Goal: Task Accomplishment & Management: Manage account settings

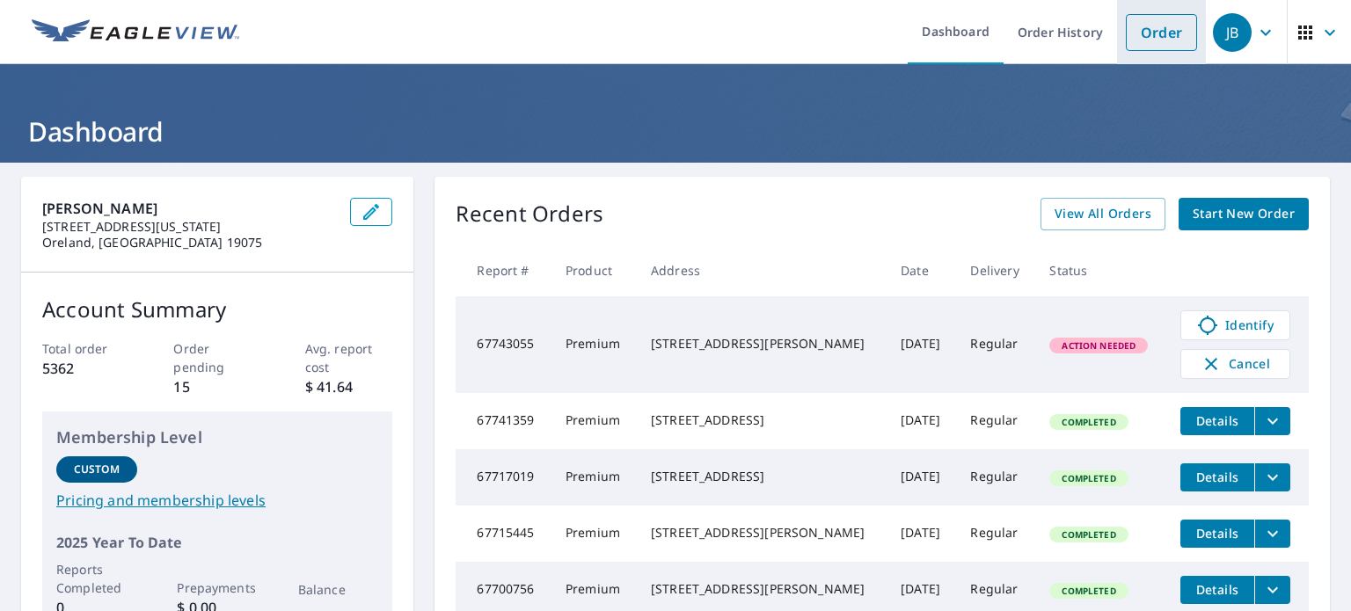
click at [1157, 27] on link "Order" at bounding box center [1161, 32] width 71 height 37
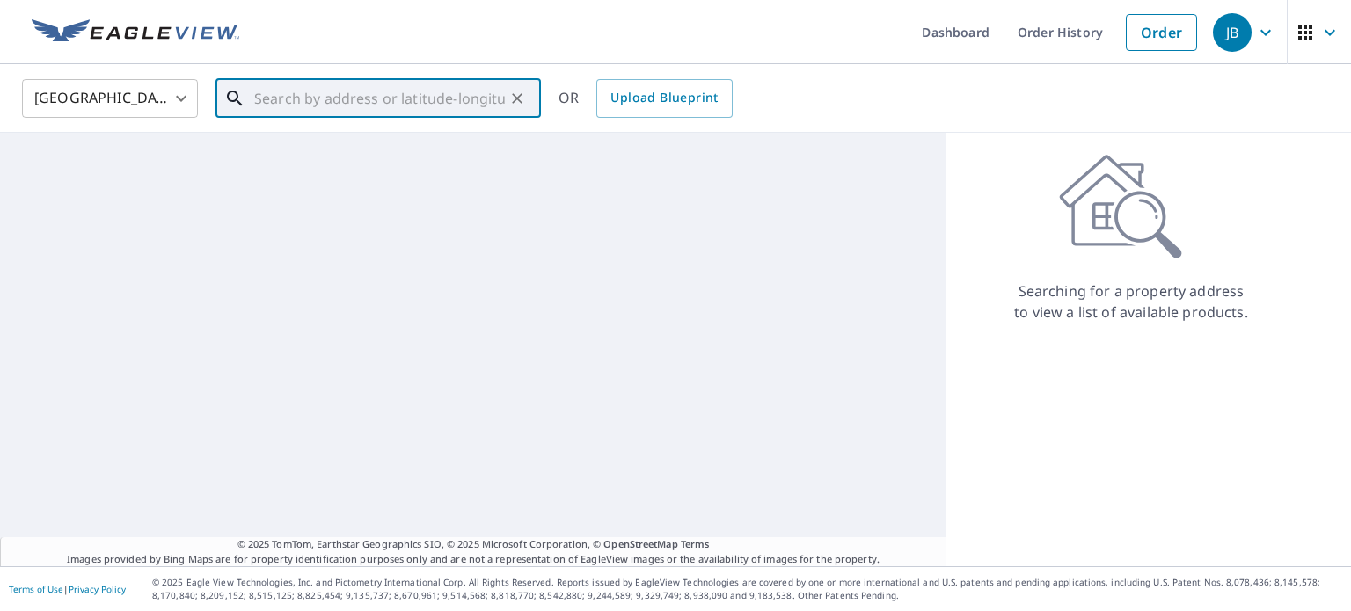
drag, startPoint x: 336, startPoint y: 107, endPoint x: 345, endPoint y: 108, distance: 8.8
click at [345, 108] on input "text" at bounding box center [379, 98] width 251 height 49
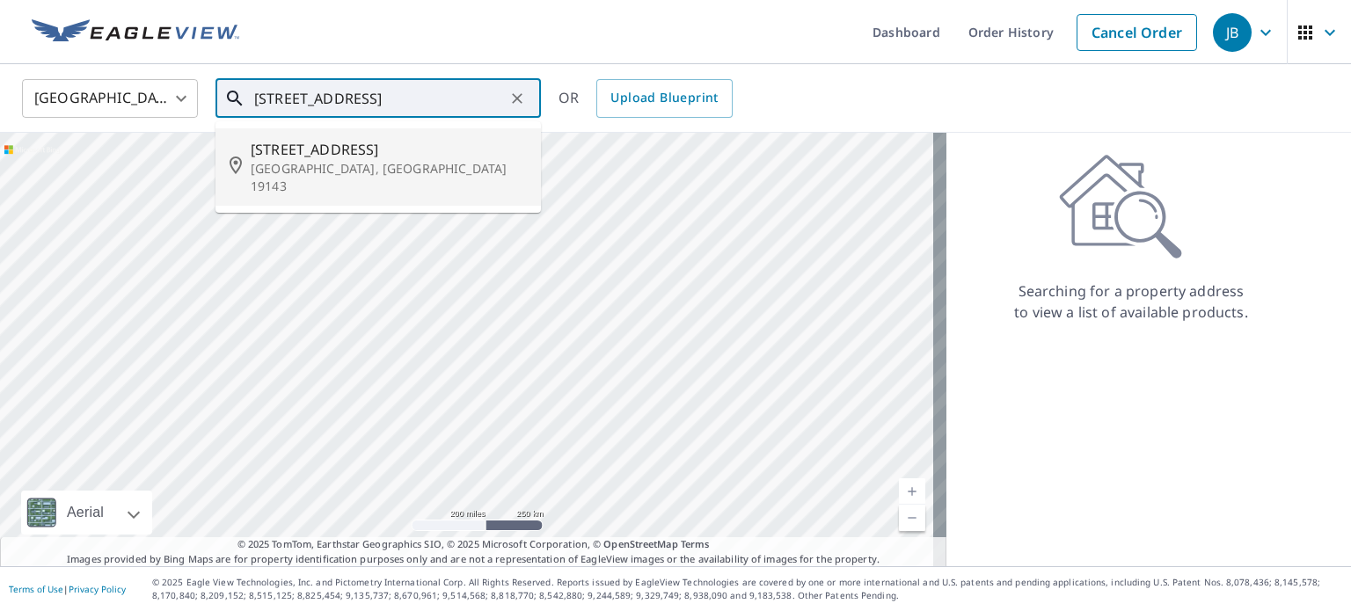
click at [412, 155] on span "[STREET_ADDRESS]" at bounding box center [389, 149] width 276 height 21
type input "[STREET_ADDRESS]"
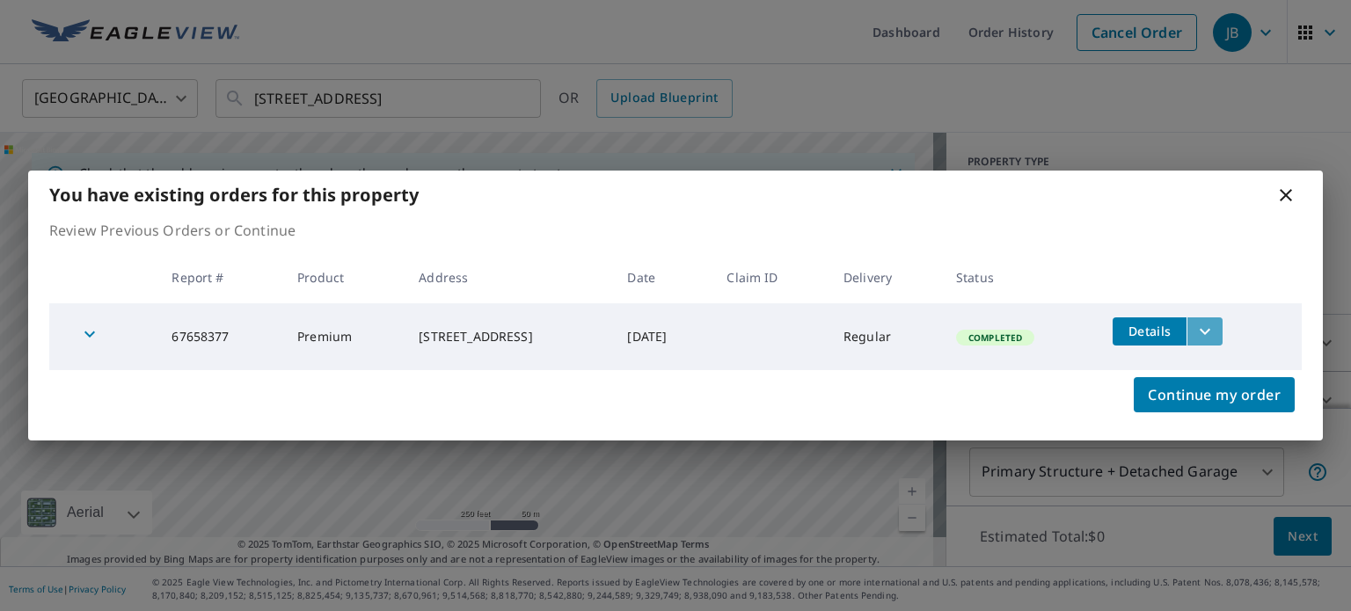
click at [1211, 330] on icon "filesDropdownBtn-67658377" at bounding box center [1205, 331] width 21 height 21
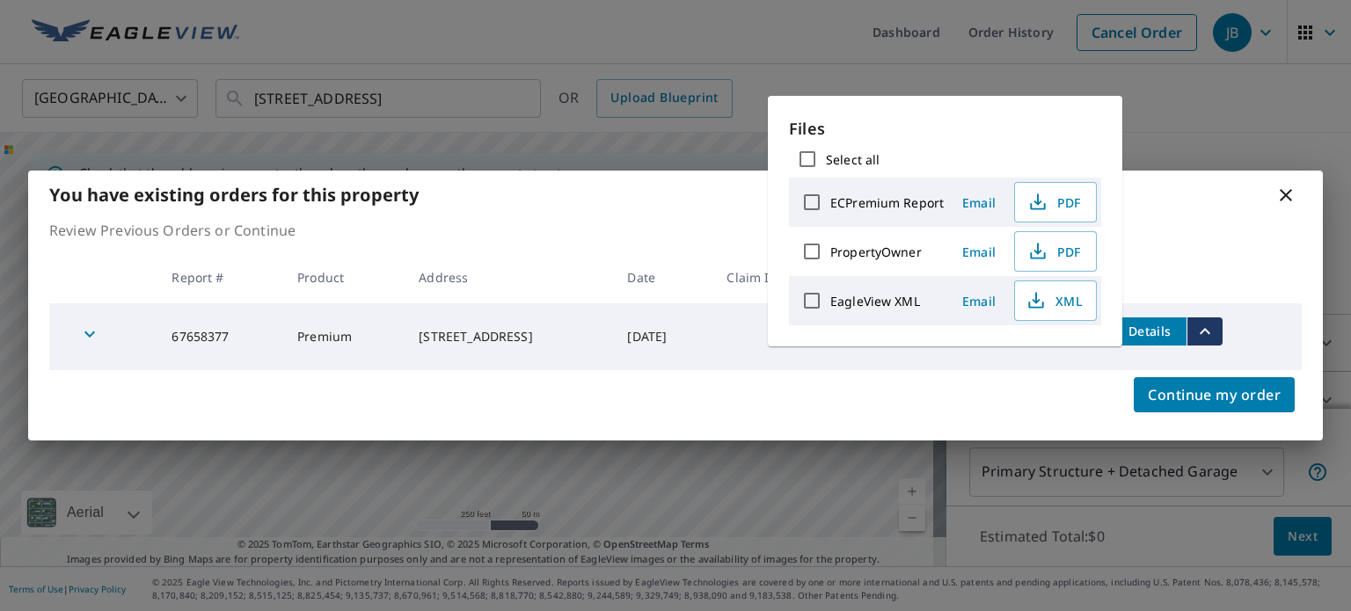
click at [866, 196] on label "ECPremium Report" at bounding box center [887, 202] width 113 height 17
click at [831, 196] on input "ECPremium Report" at bounding box center [812, 202] width 37 height 37
checkbox input "true"
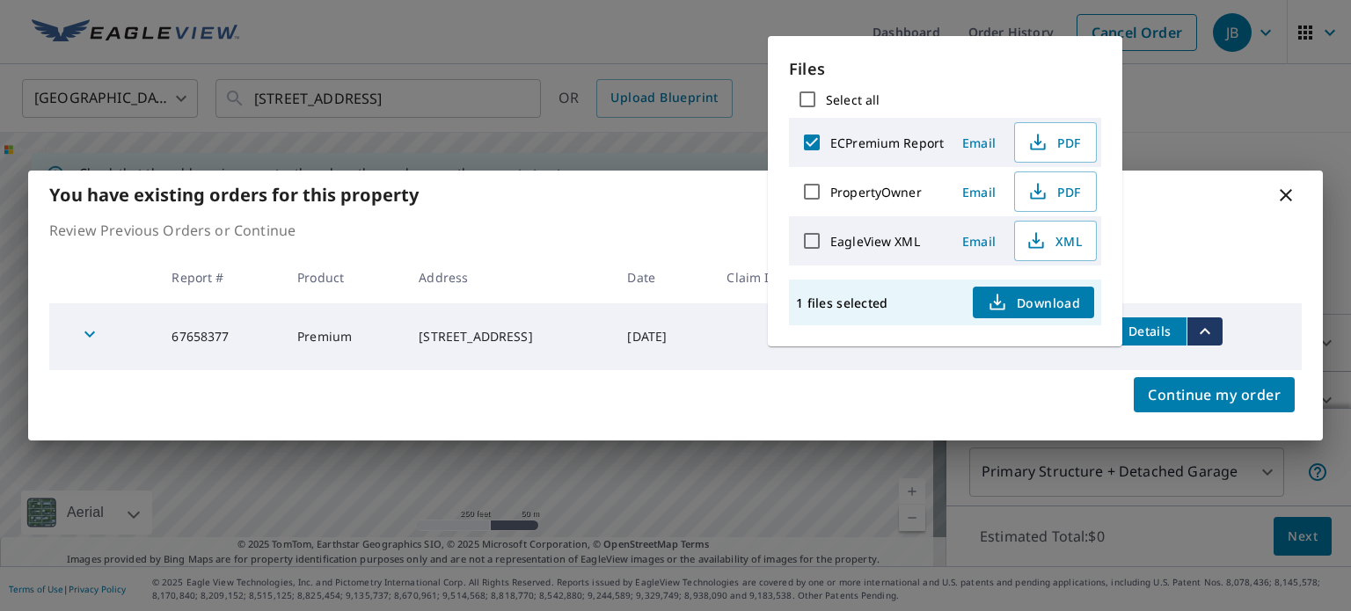
click at [974, 150] on span "Email" at bounding box center [979, 143] width 42 height 17
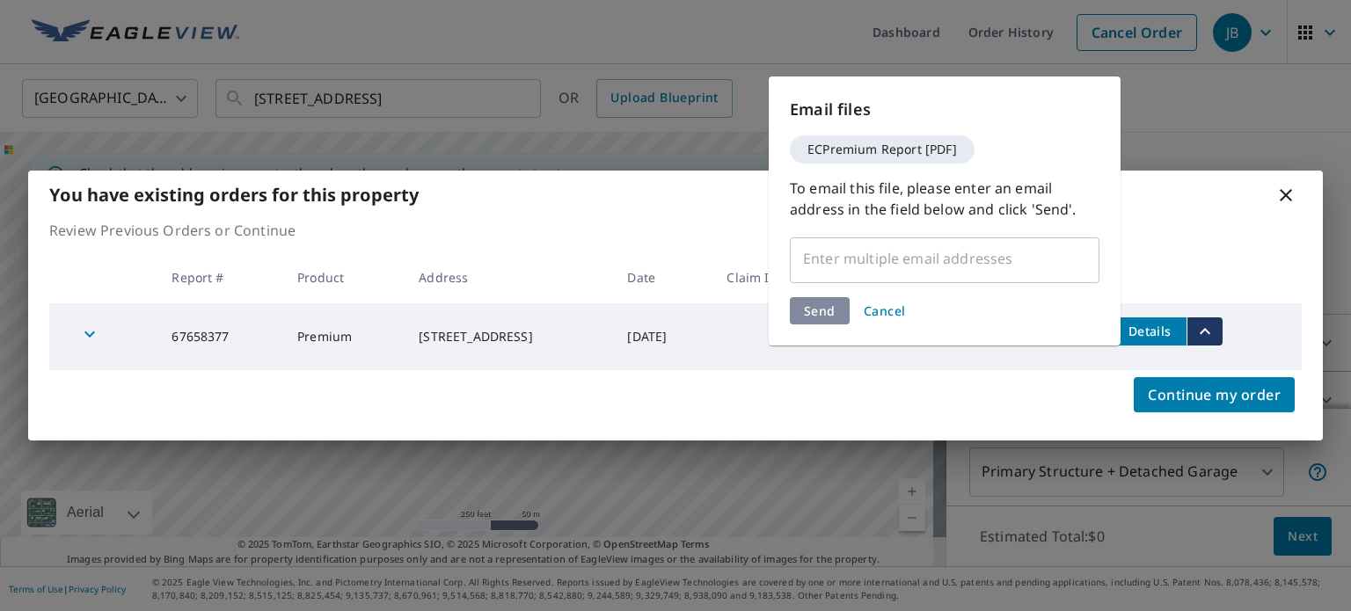
click at [868, 282] on div "​" at bounding box center [945, 258] width 310 height 49
click at [838, 252] on input "text" at bounding box center [931, 258] width 267 height 33
click at [843, 249] on input "text" at bounding box center [931, 258] width 267 height 33
click at [845, 249] on input "text" at bounding box center [931, 258] width 267 height 33
click at [889, 313] on span "Cancel" at bounding box center [885, 311] width 42 height 17
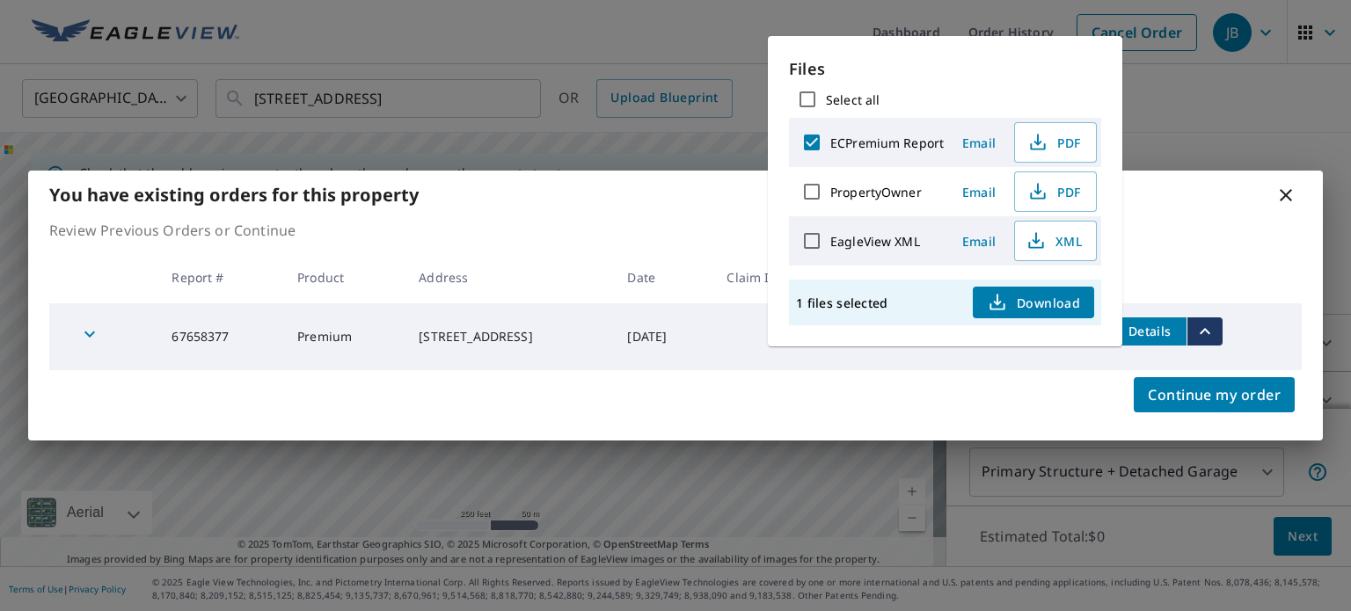
click at [813, 143] on input "ECPremium Report" at bounding box center [812, 142] width 37 height 37
checkbox input "false"
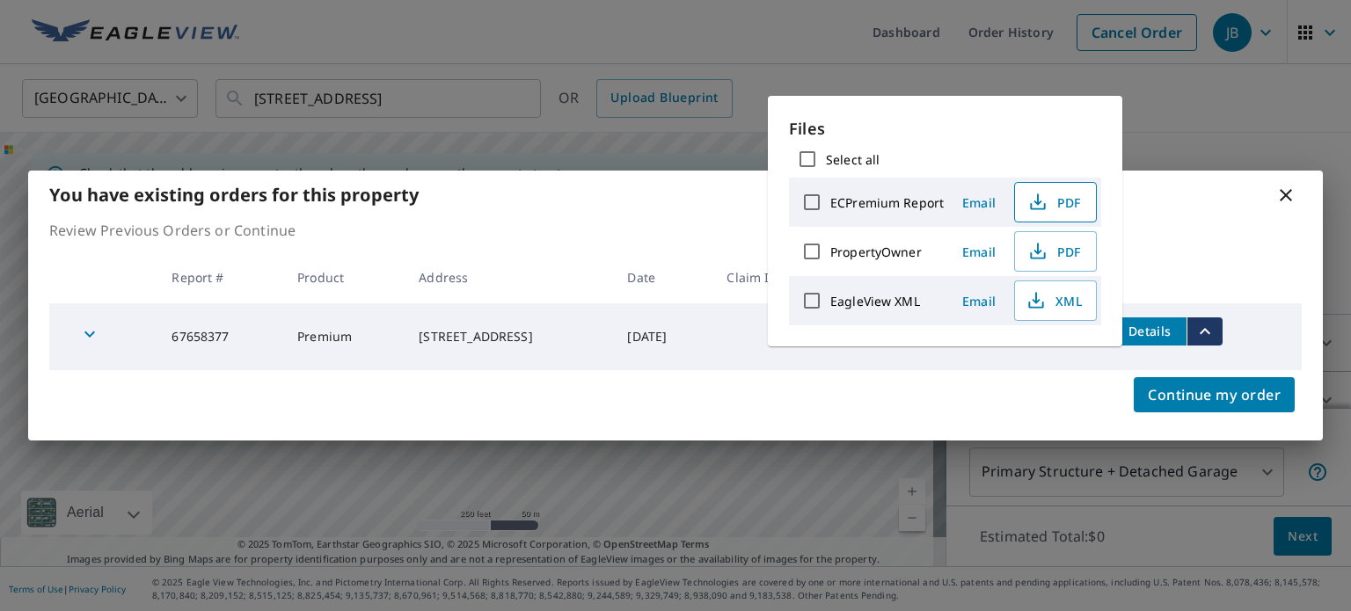
click at [1063, 203] on span "PDF" at bounding box center [1054, 202] width 56 height 21
click at [1279, 194] on icon at bounding box center [1286, 195] width 21 height 21
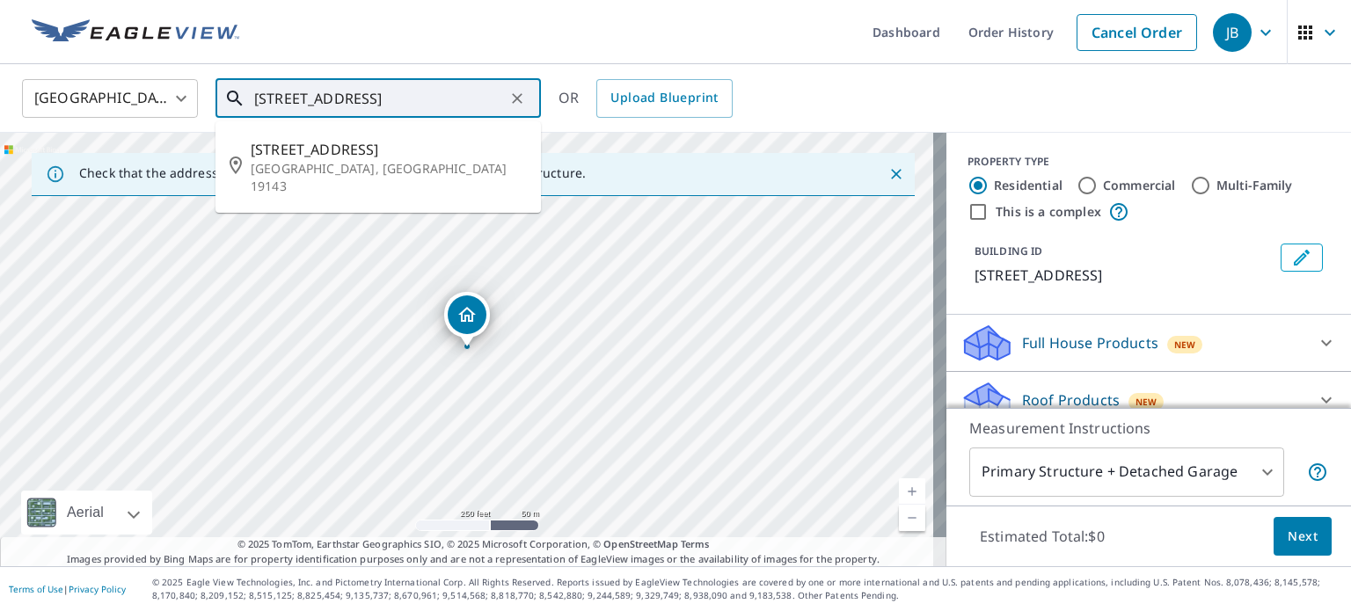
click at [384, 101] on input "[STREET_ADDRESS]" at bounding box center [379, 98] width 251 height 49
drag, startPoint x: 490, startPoint y: 104, endPoint x: 0, endPoint y: 36, distance: 494.7
click at [0, 36] on div "Dashboard Order History Cancel Order JB [GEOGRAPHIC_DATA] [GEOGRAPHIC_DATA] ​ […" at bounding box center [675, 305] width 1351 height 611
type input "3"
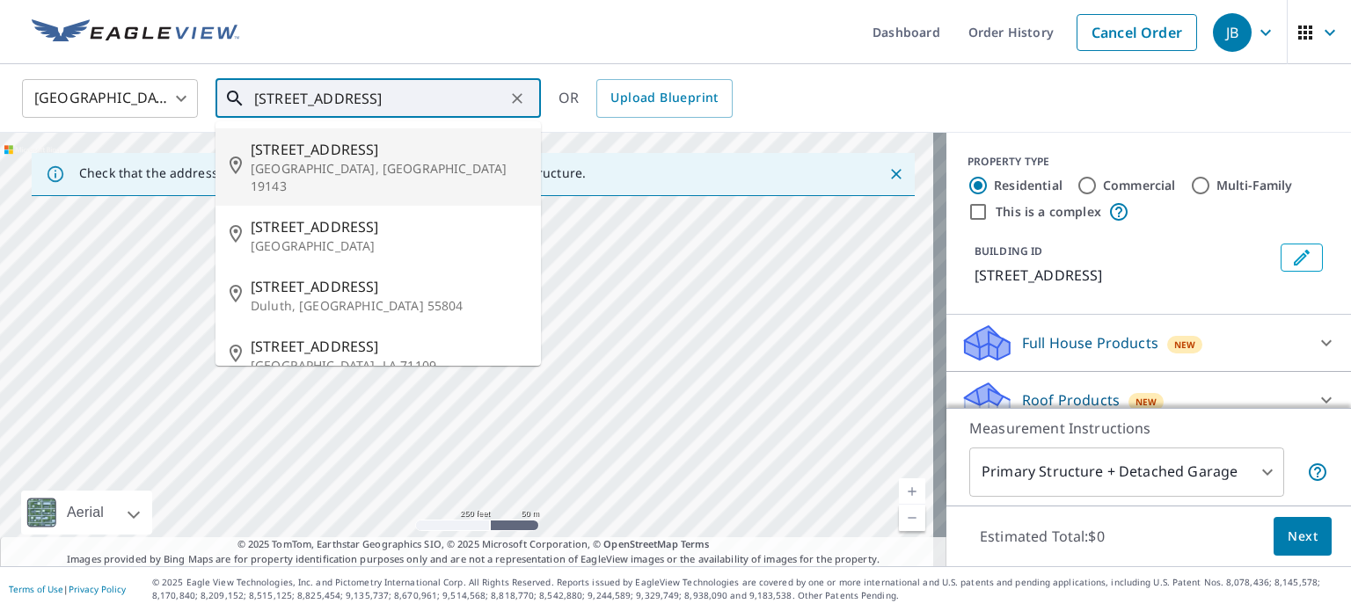
click at [346, 172] on p "[GEOGRAPHIC_DATA], [GEOGRAPHIC_DATA] 19143" at bounding box center [389, 177] width 276 height 35
type input "[STREET_ADDRESS]"
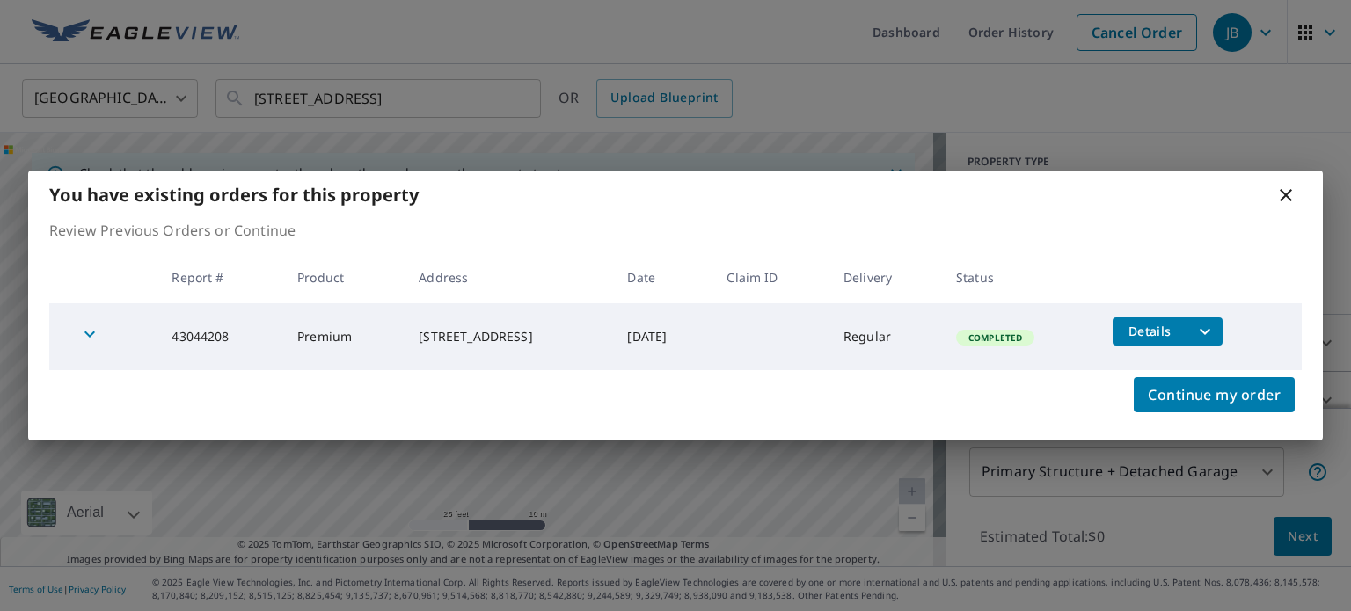
click at [1216, 331] on icon "filesDropdownBtn-43044208" at bounding box center [1205, 331] width 21 height 21
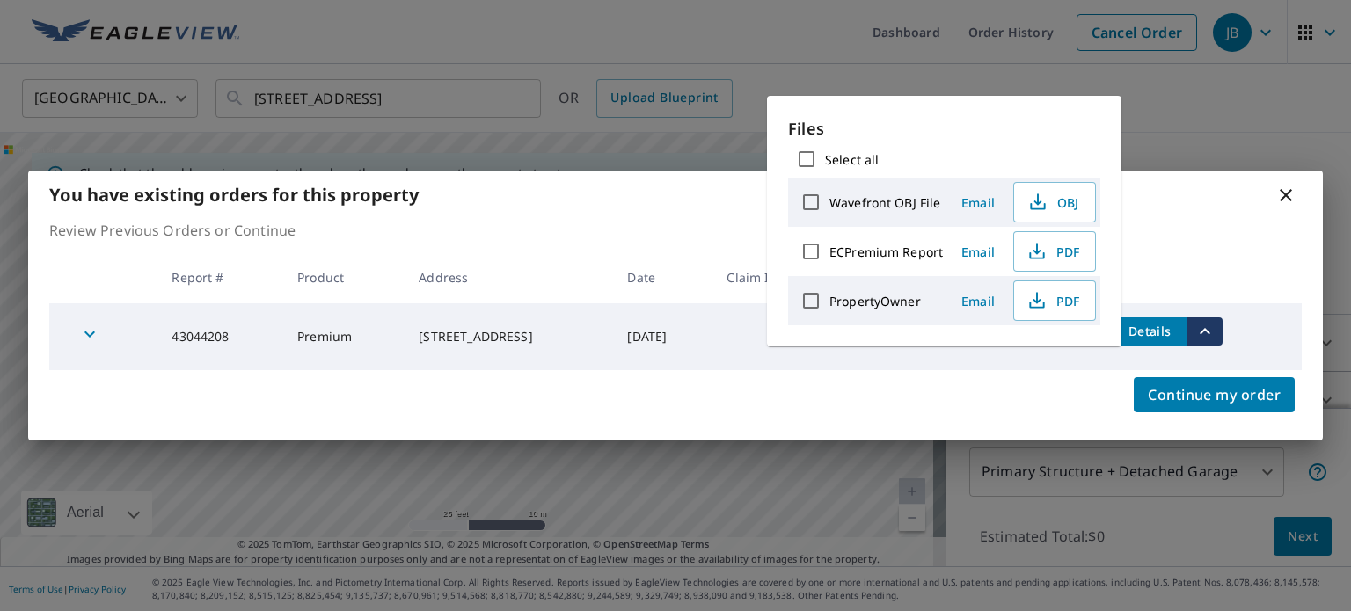
click at [978, 252] on span "Email" at bounding box center [978, 252] width 42 height 17
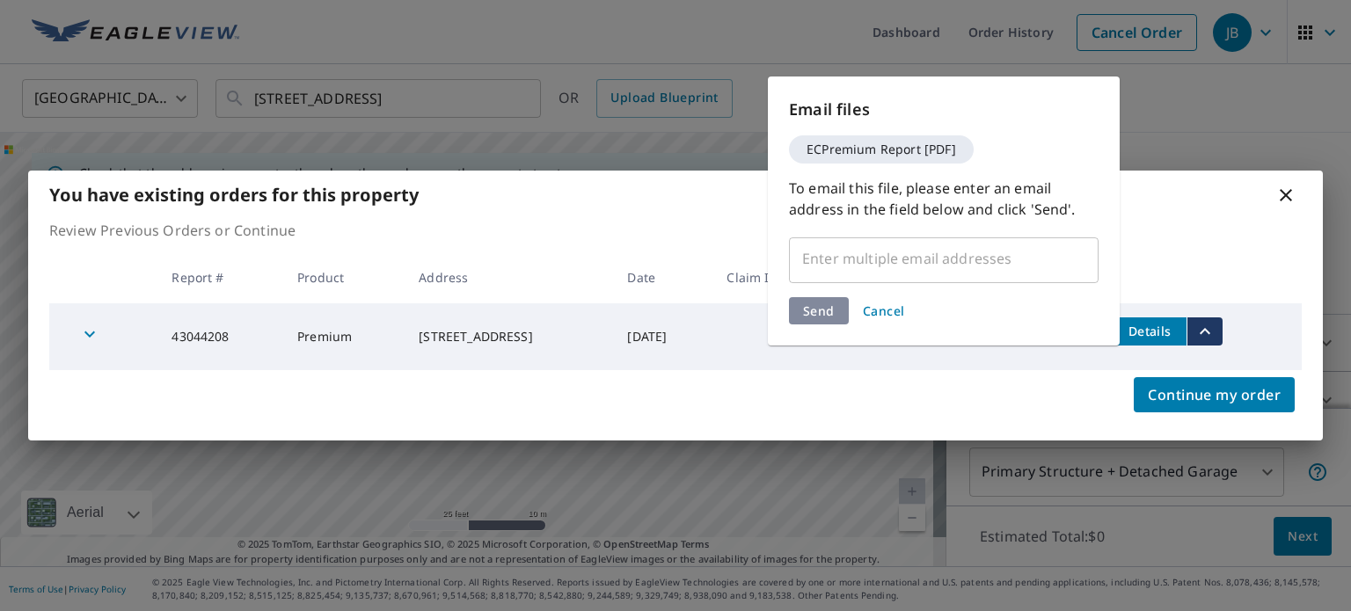
click at [874, 265] on input "text" at bounding box center [930, 258] width 267 height 33
click at [889, 311] on span "Cancel" at bounding box center [884, 311] width 42 height 17
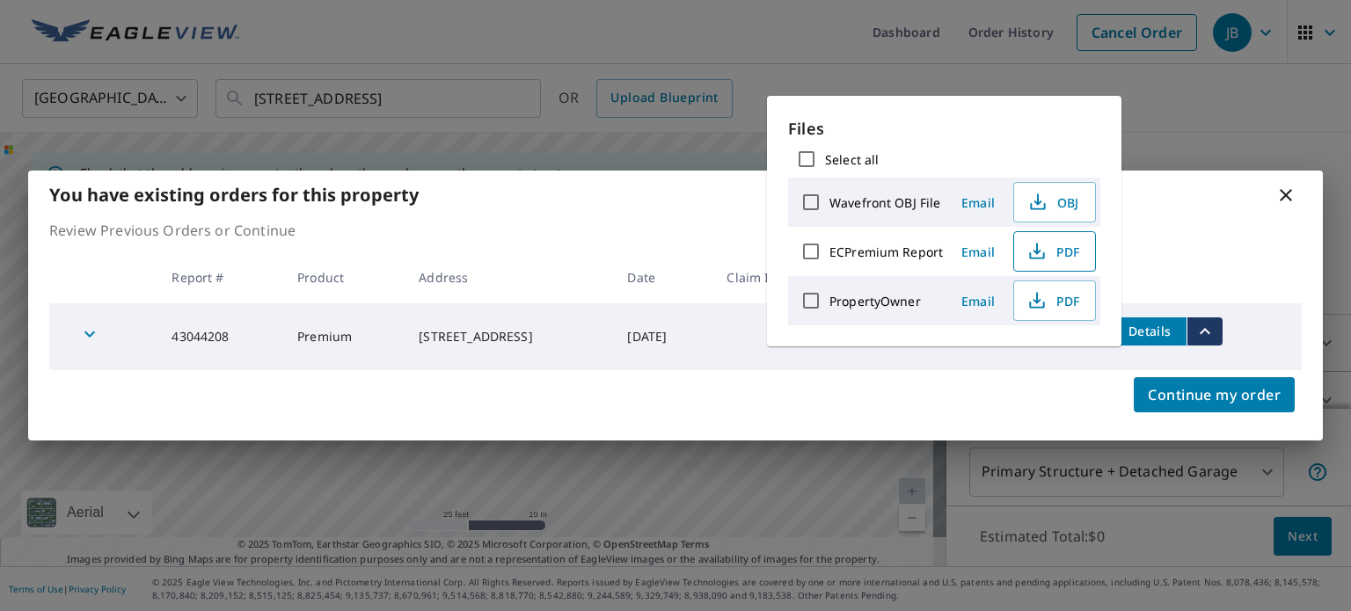
click at [1047, 246] on span "PDF" at bounding box center [1053, 251] width 56 height 21
click at [1190, 116] on div "You have existing orders for this property Review Previous Orders or Continue R…" at bounding box center [675, 305] width 1351 height 611
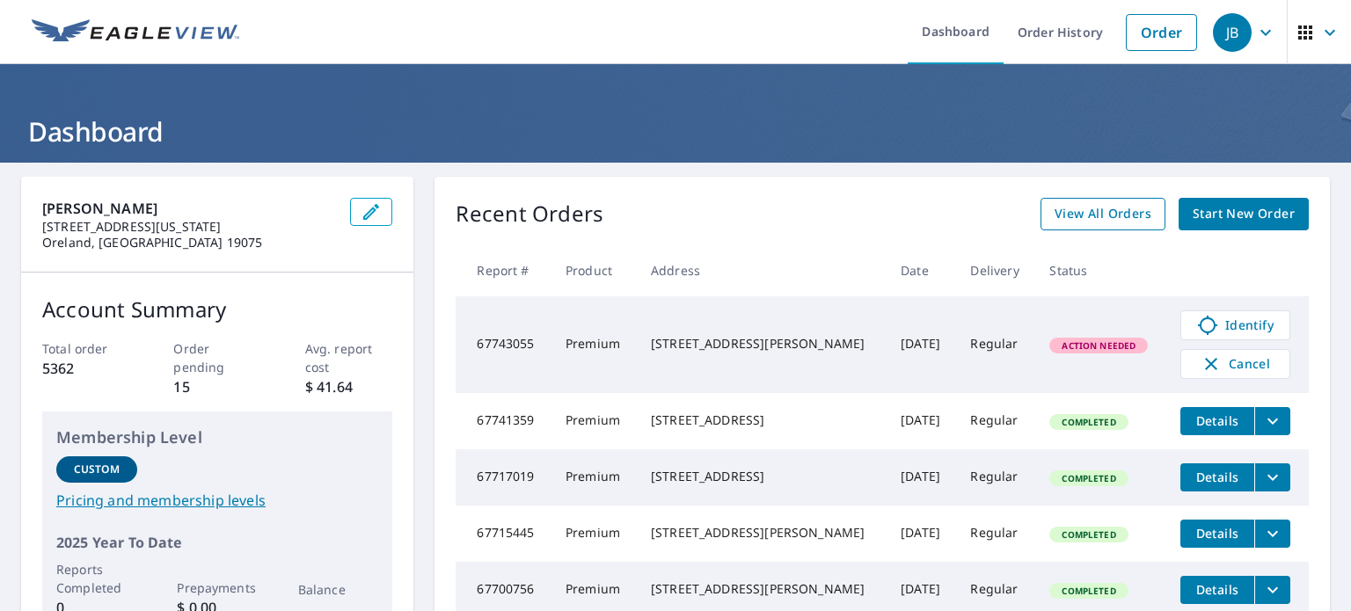
click at [1115, 212] on span "View All Orders" at bounding box center [1103, 214] width 97 height 22
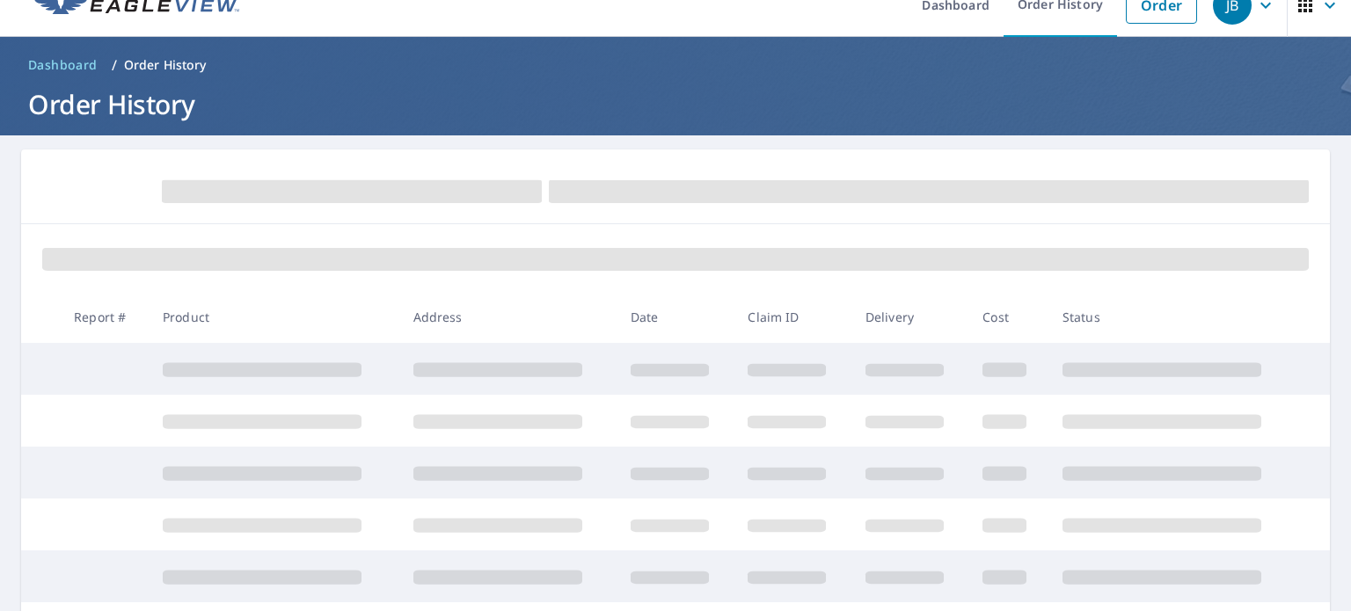
scroll to position [29, 0]
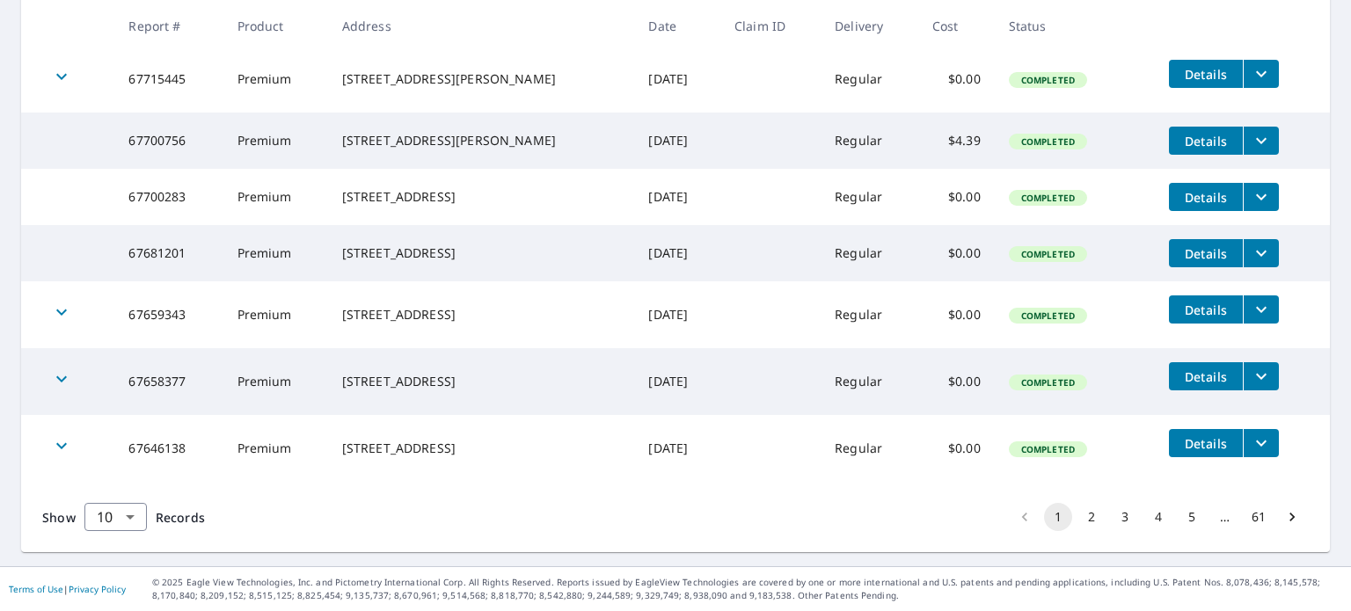
scroll to position [591, 0]
click at [1084, 513] on button "2" at bounding box center [1092, 517] width 28 height 28
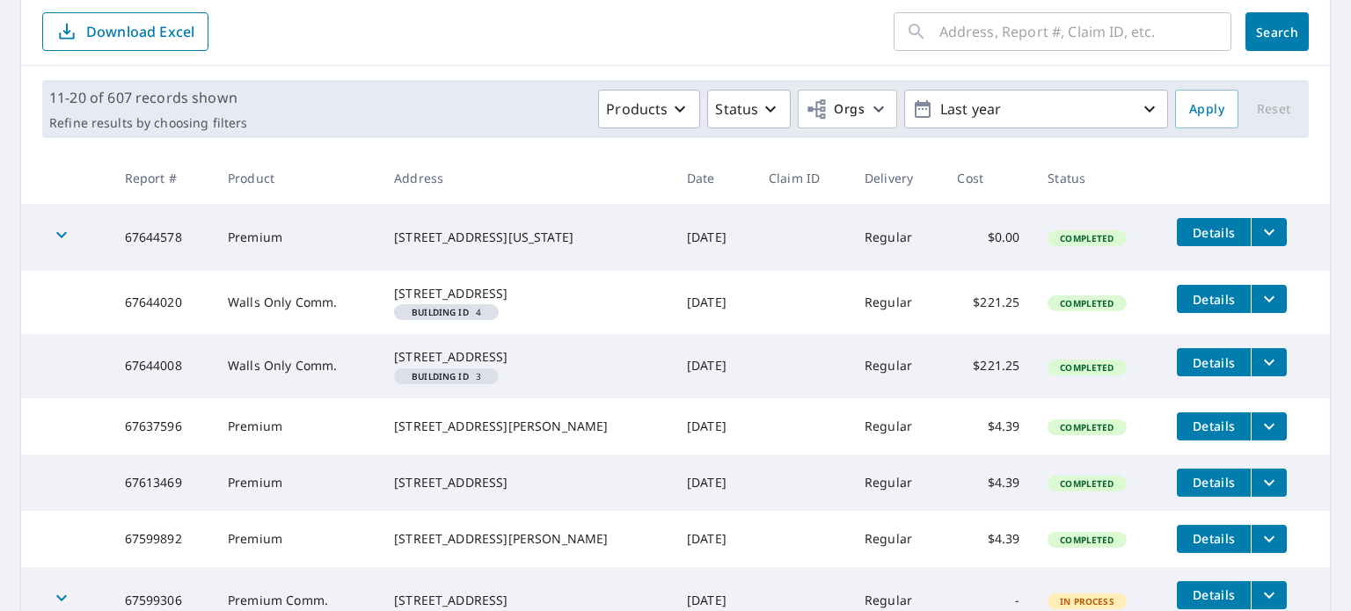
scroll to position [176, 0]
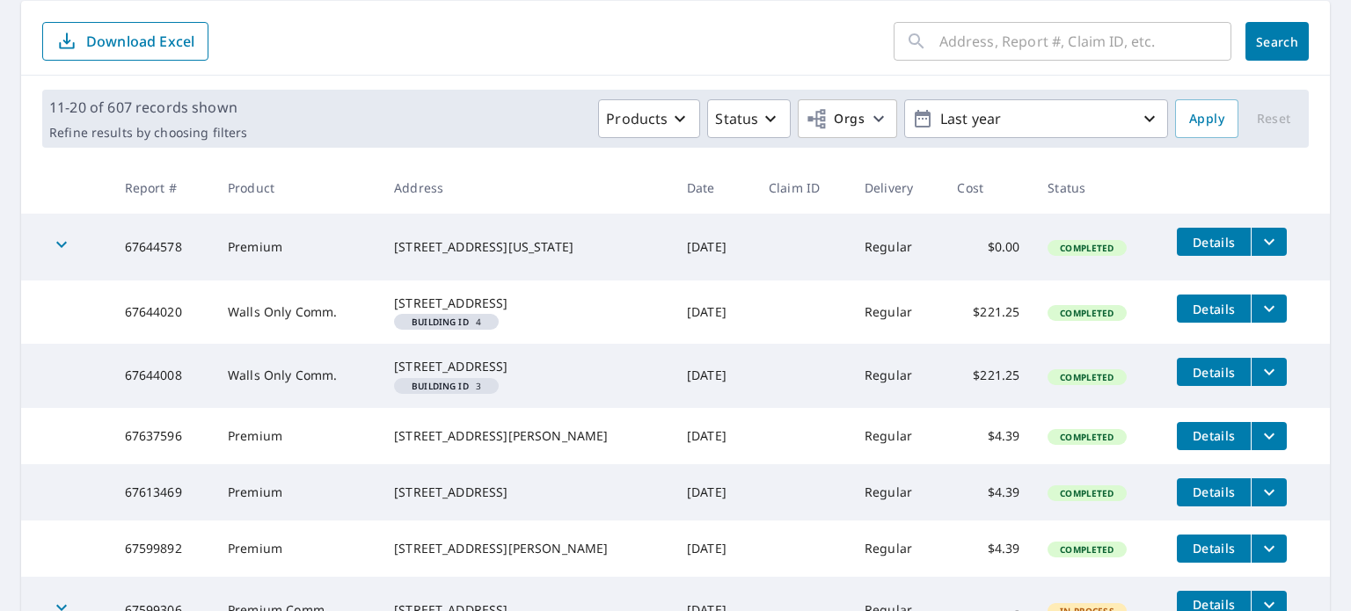
click at [1259, 238] on icon "filesDropdownBtn-67644578" at bounding box center [1269, 241] width 21 height 21
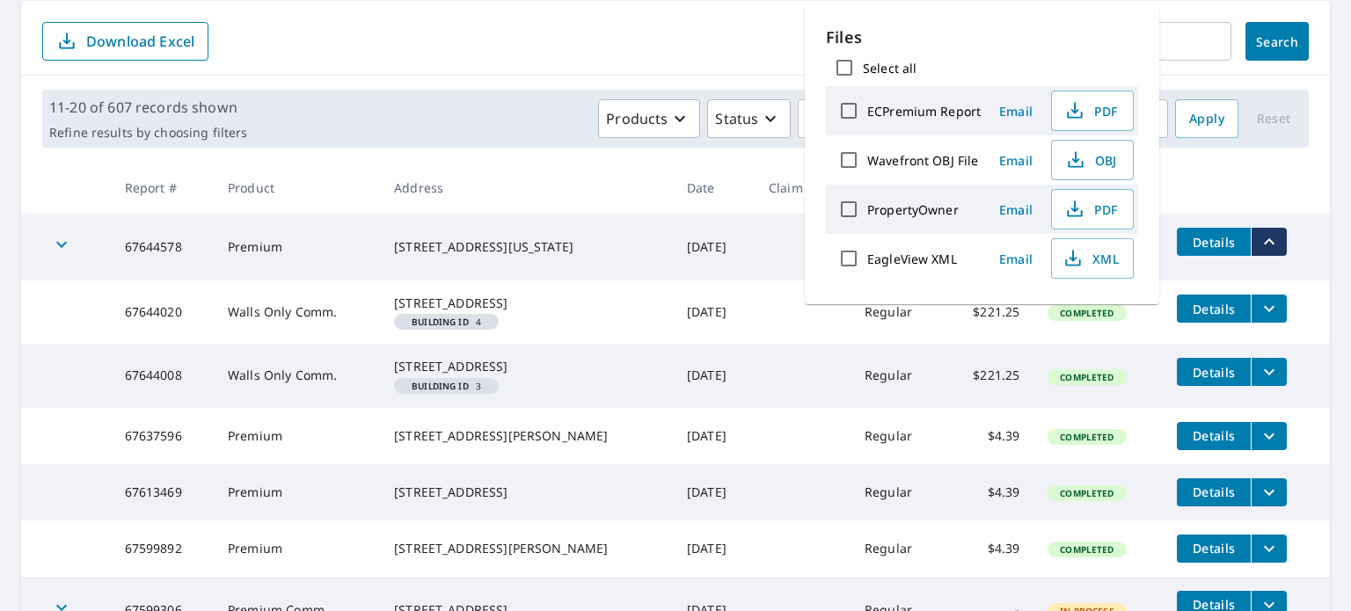
click at [596, 65] on div "​ Search Download Excel" at bounding box center [675, 38] width 1309 height 75
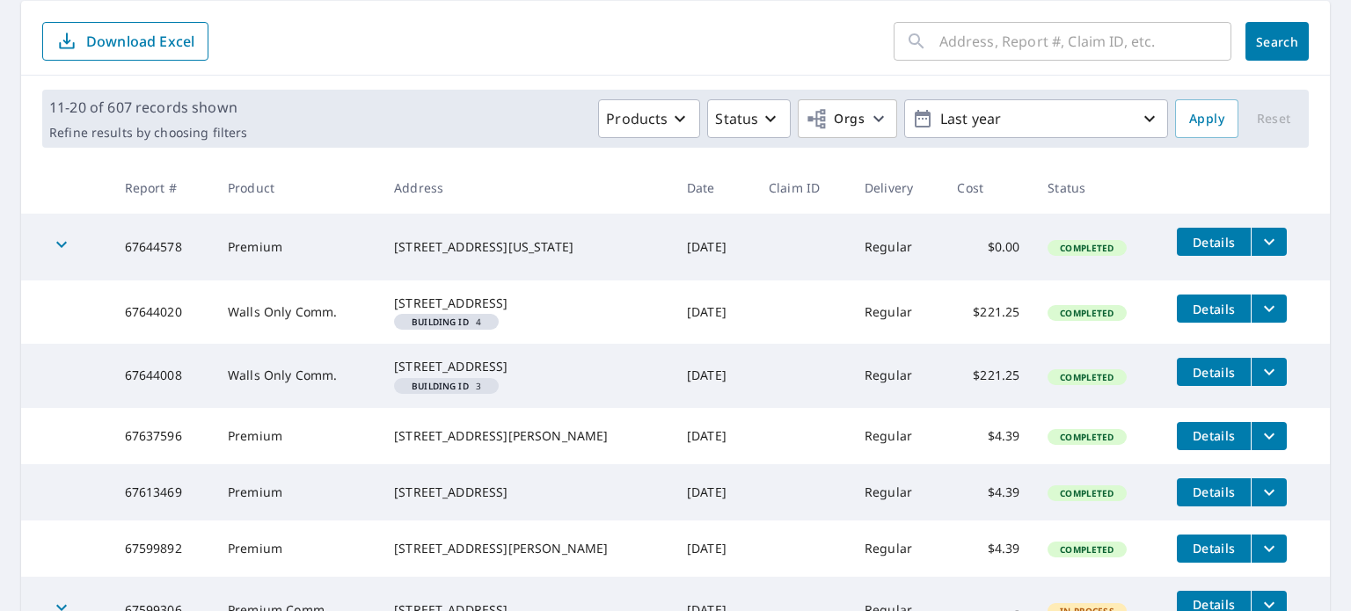
click at [940, 53] on input "text" at bounding box center [1086, 41] width 292 height 49
paste input "517 Applewood Dr Fort Washington, PA 19034"
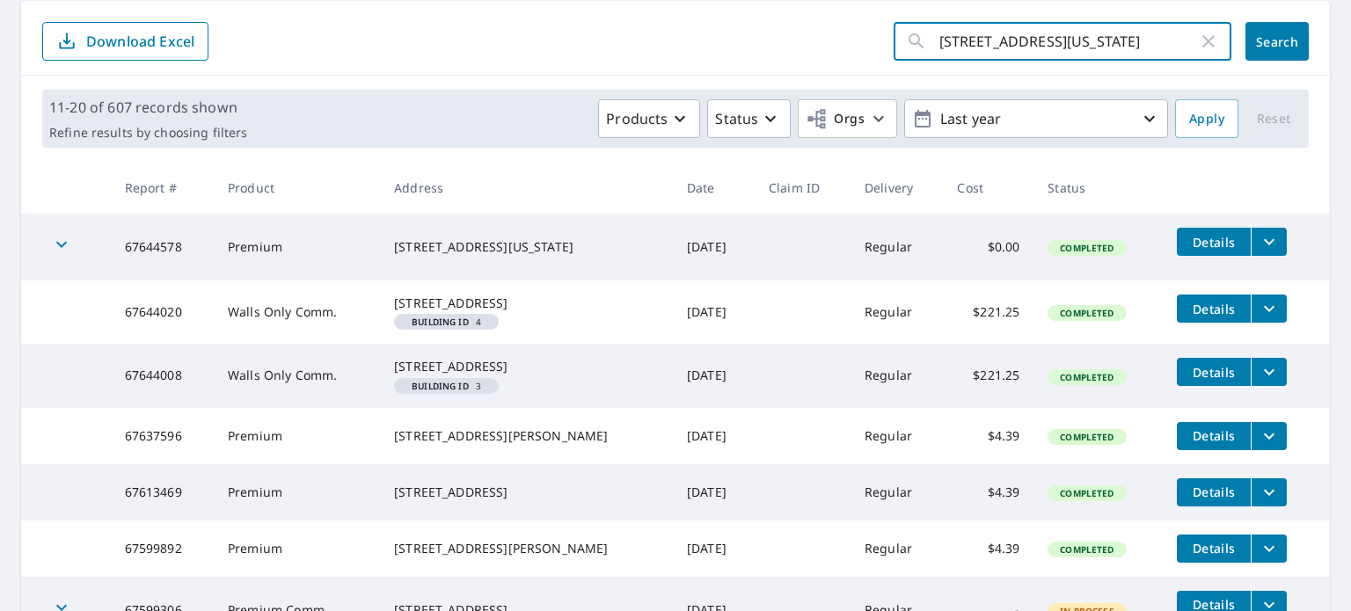
scroll to position [0, 49]
type input "517 Applewood Dr Fort Washington, PA 19034"
click at [1260, 33] on span "Search" at bounding box center [1277, 41] width 35 height 17
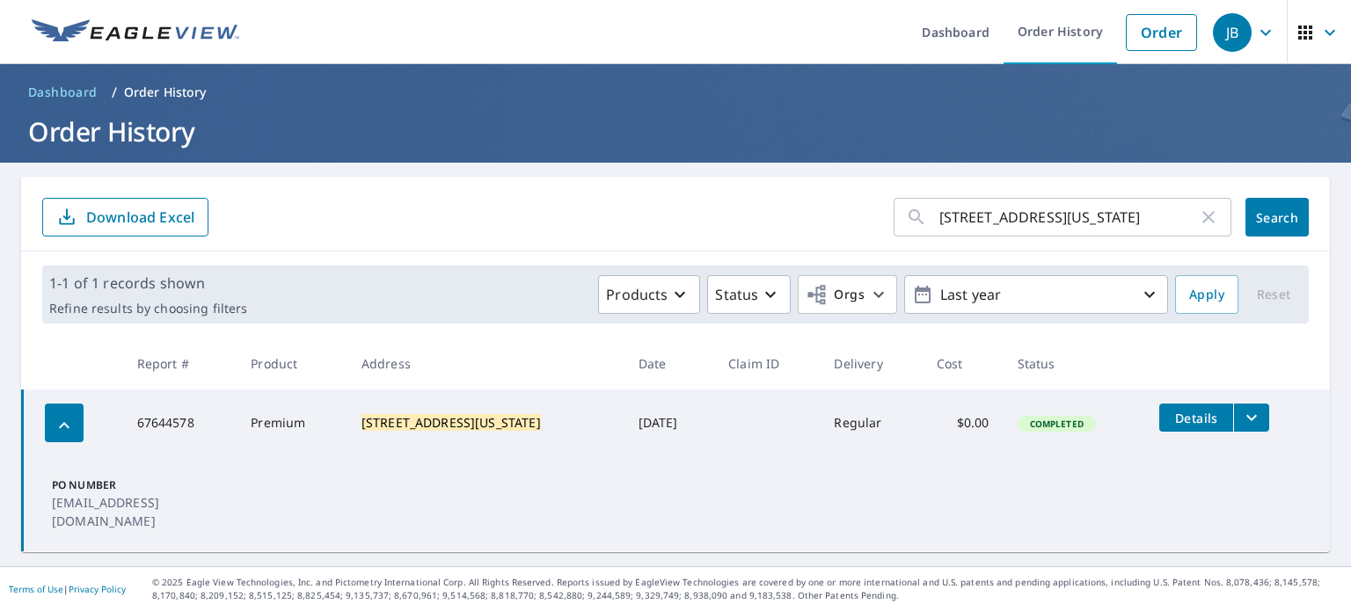
click at [1241, 413] on icon "filesDropdownBtn-67644578" at bounding box center [1251, 417] width 21 height 21
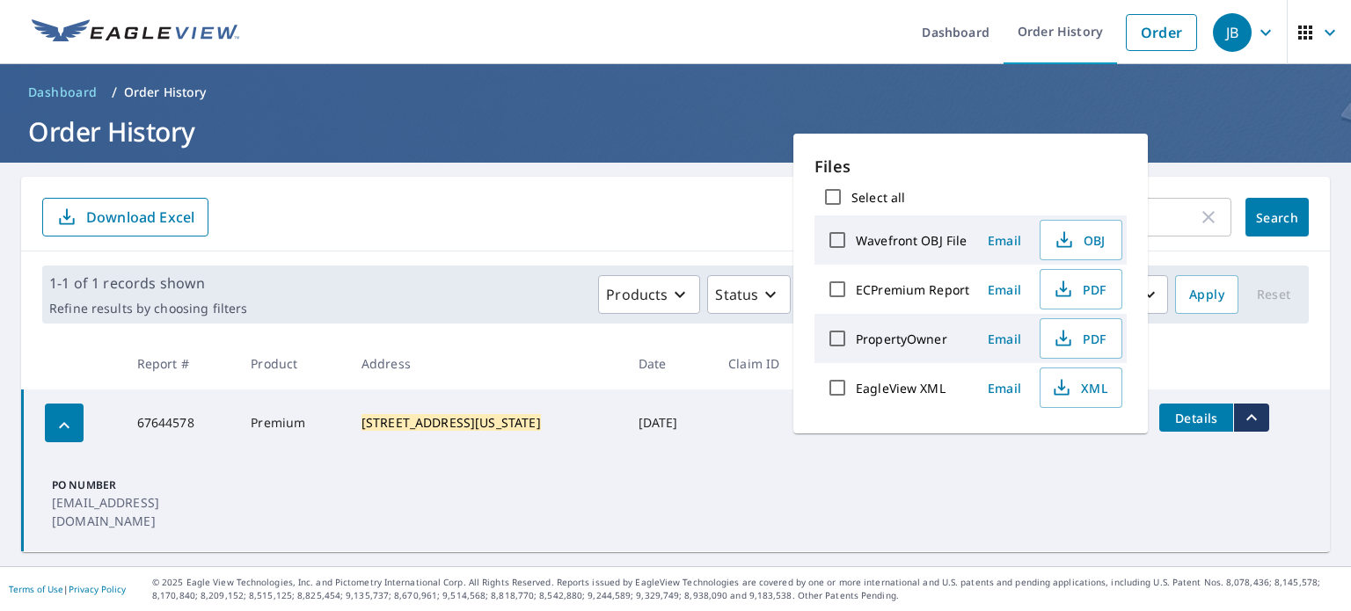
click at [1241, 413] on icon "filesDropdownBtn-67644578" at bounding box center [1251, 417] width 21 height 21
